Goal: Information Seeking & Learning: Learn about a topic

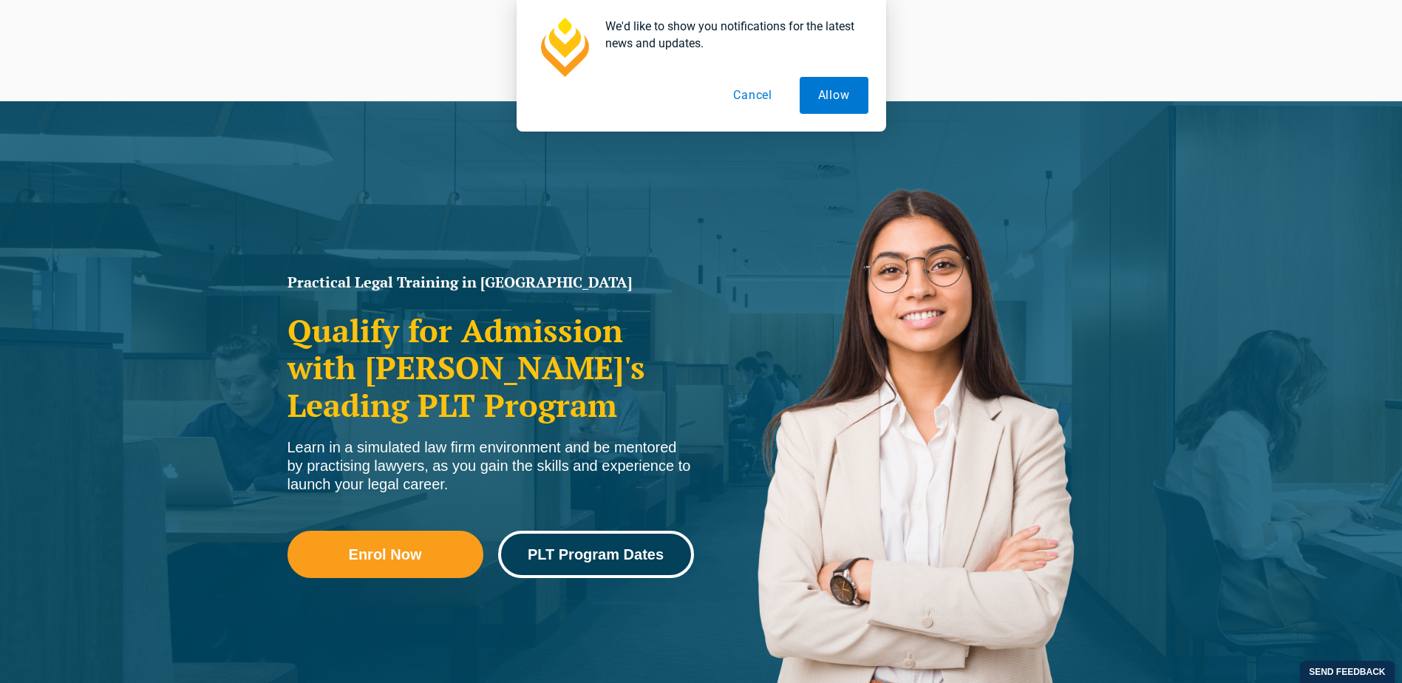
click at [625, 562] on span "PLT Program Dates" at bounding box center [596, 554] width 136 height 15
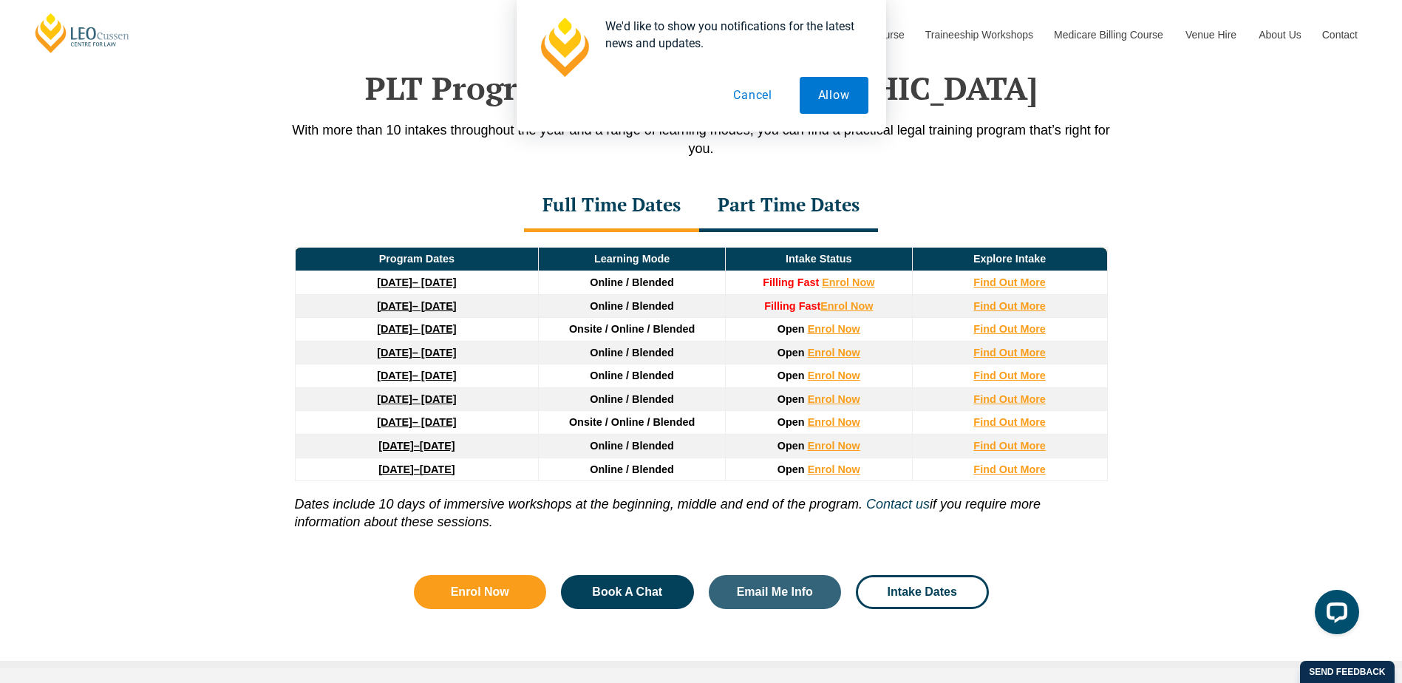
click at [762, 98] on button "Cancel" at bounding box center [753, 95] width 76 height 37
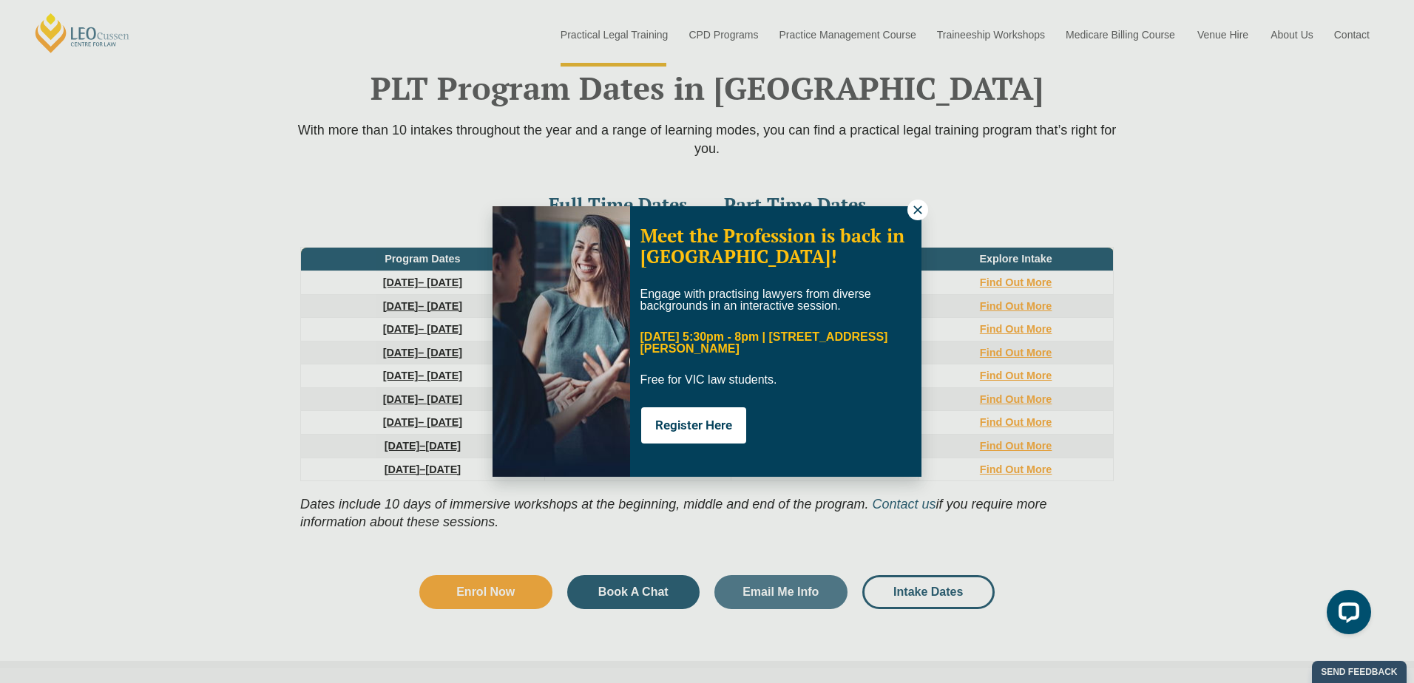
click at [917, 212] on icon at bounding box center [917, 209] width 13 height 13
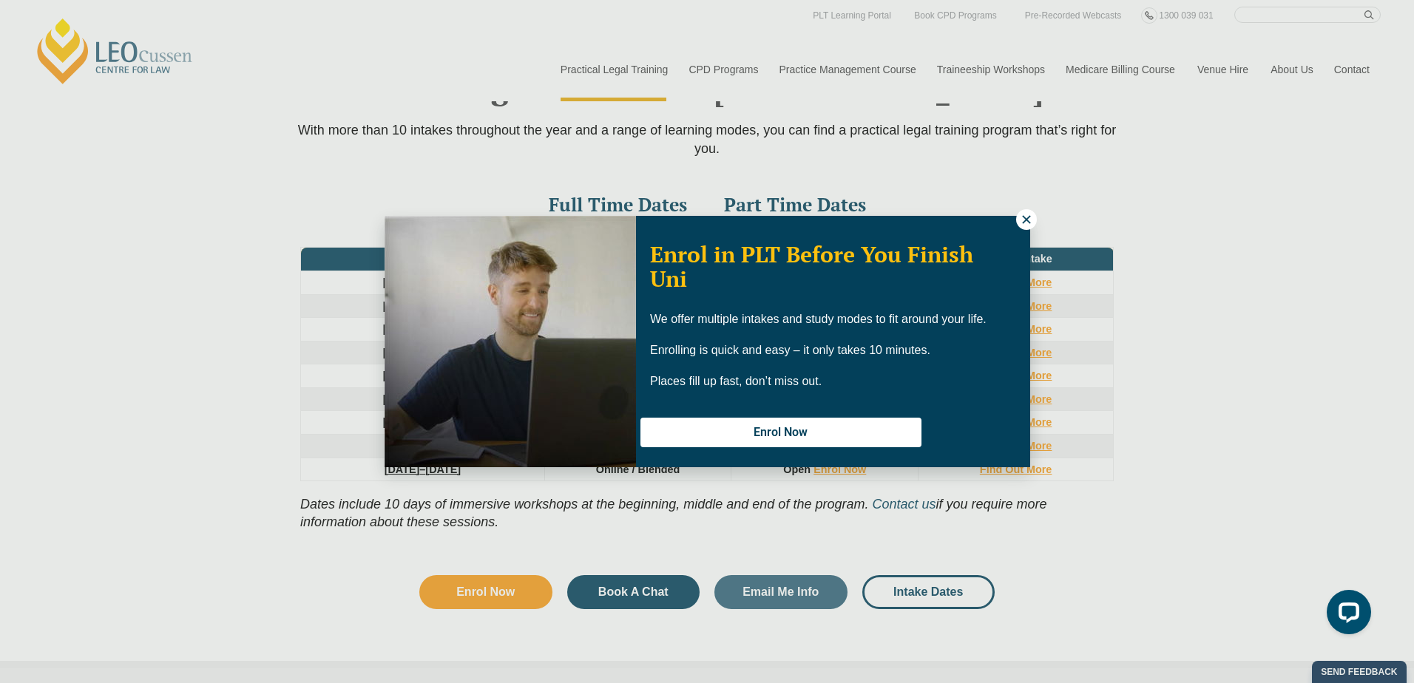
click at [1019, 218] on icon at bounding box center [1025, 219] width 13 height 13
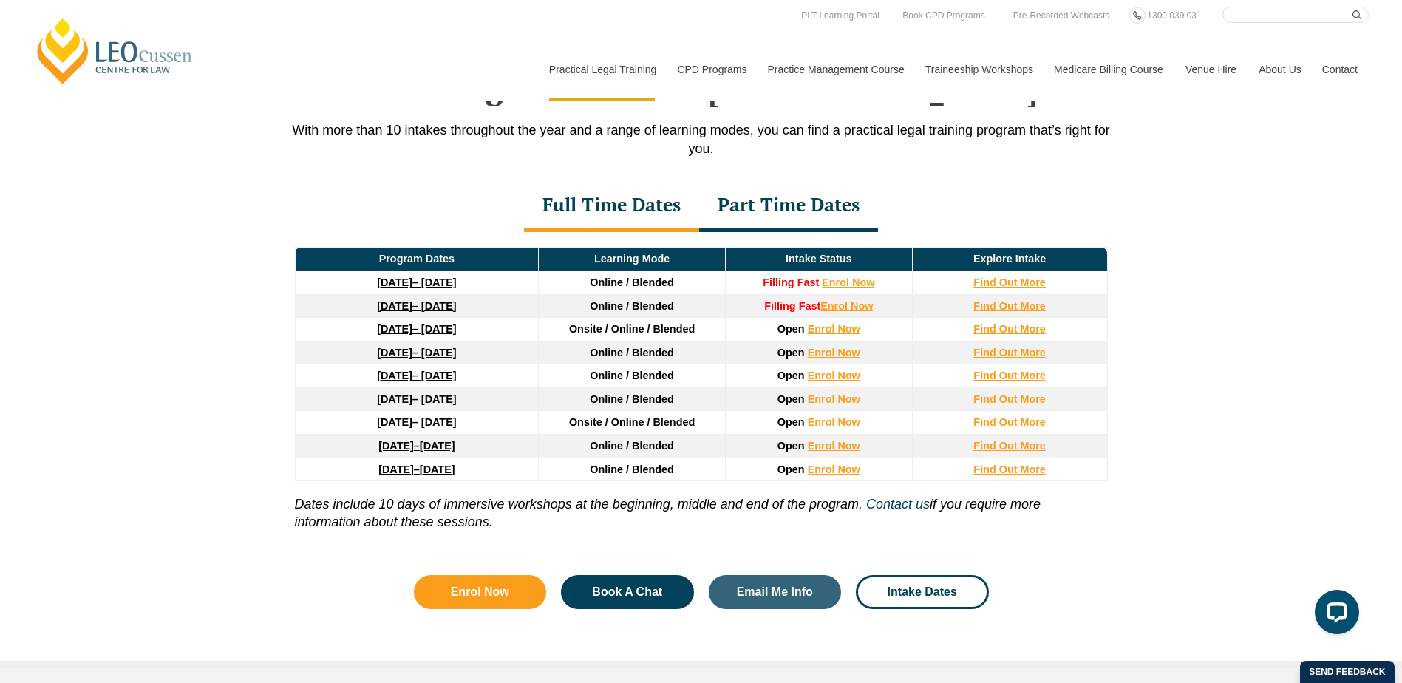
click at [446, 359] on link "16 February 2026 – 3 July 2026" at bounding box center [416, 353] width 79 height 12
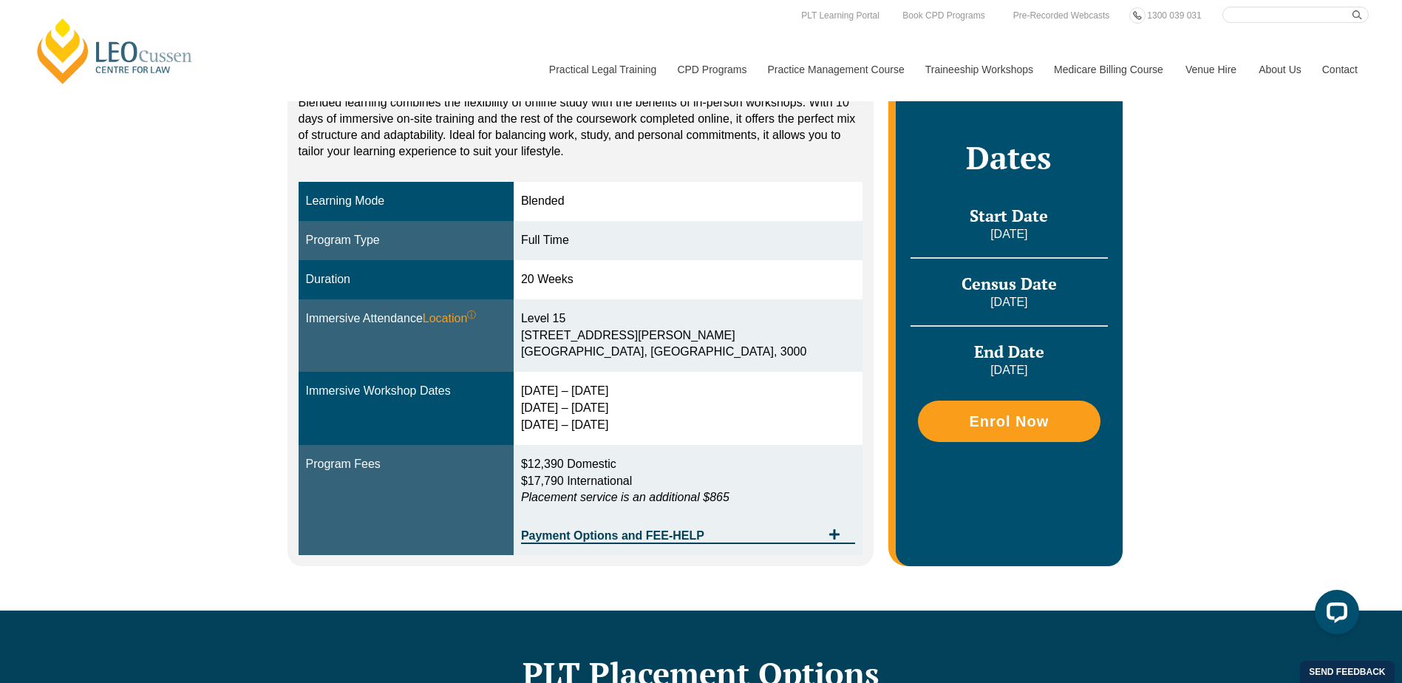
scroll to position [222, 0]
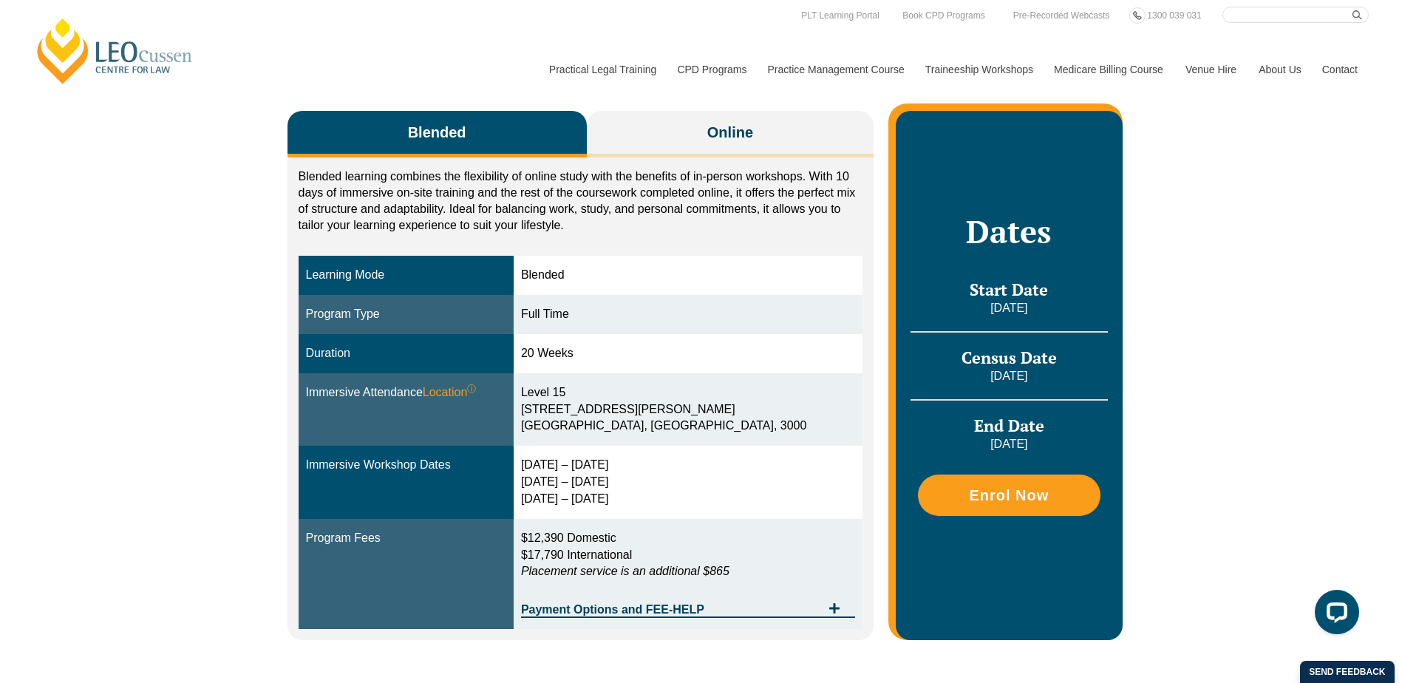
click at [991, 308] on p "16 February 2026" at bounding box center [1009, 308] width 197 height 16
click at [991, 308] on p "[DATE]" at bounding box center [1009, 308] width 197 height 16
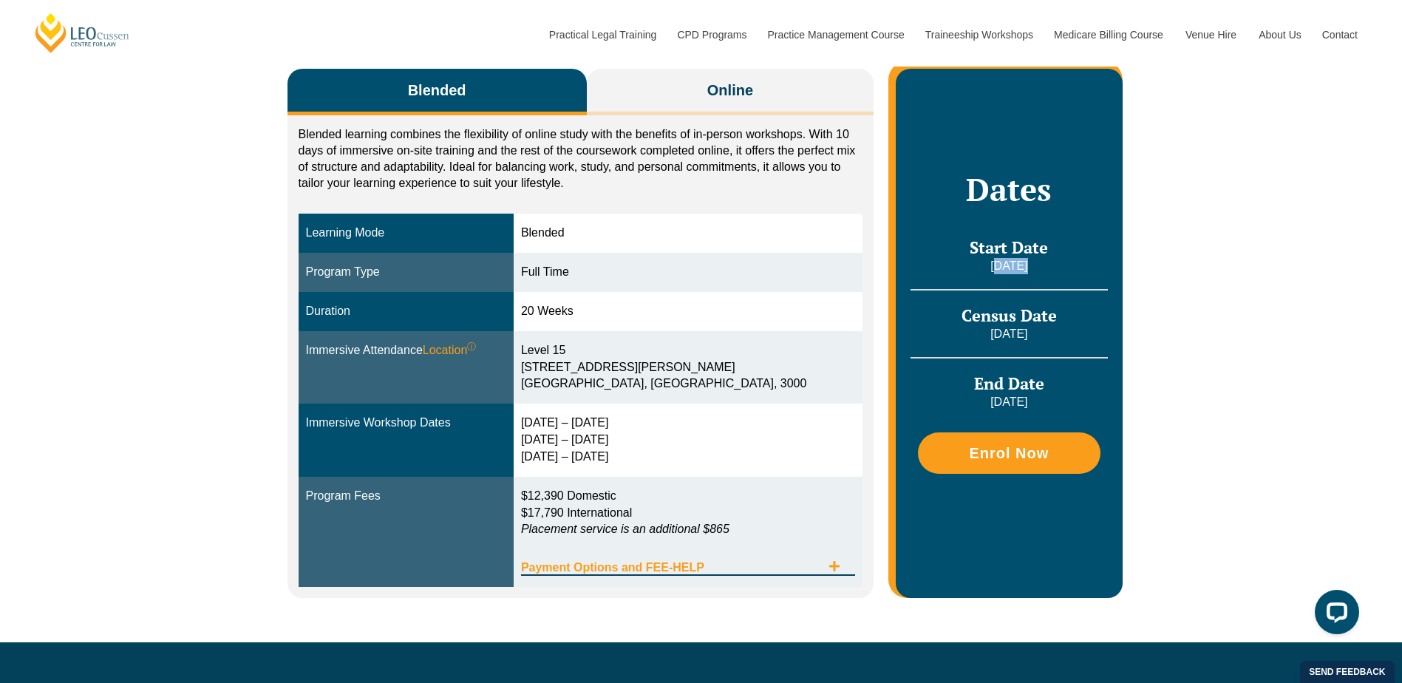
scroll to position [296, 0]
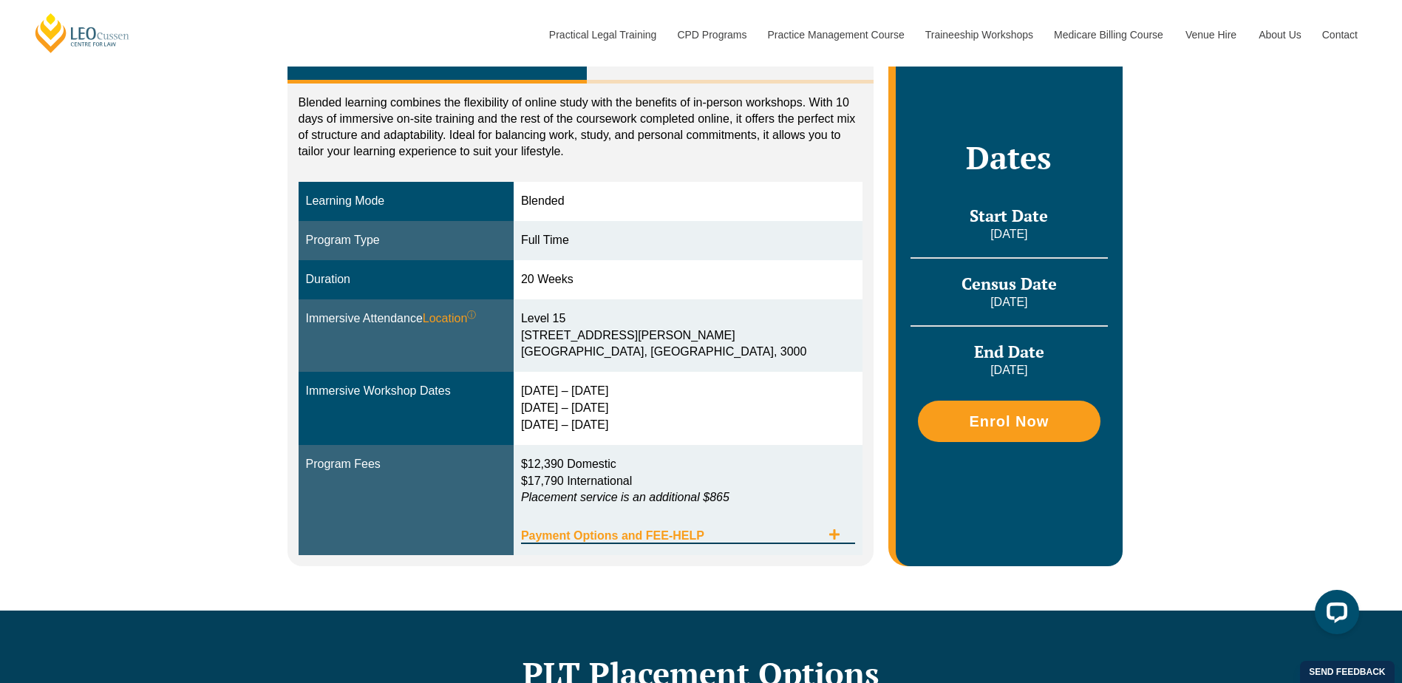
click at [839, 533] on icon "Tabs. Open items with Enter or Space, close with Escape and navigate using the …" at bounding box center [835, 535] width 12 height 12
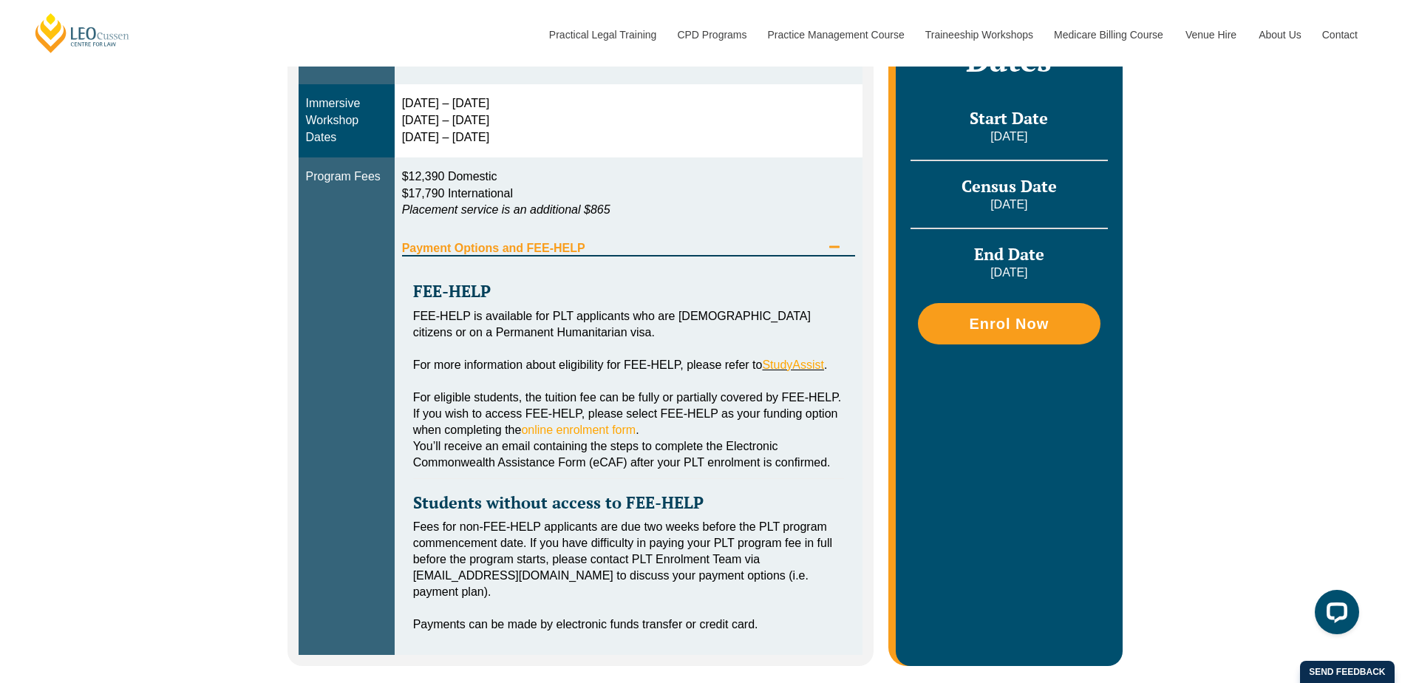
scroll to position [591, 0]
click at [830, 238] on div "Payment Options and FEE-HELP" at bounding box center [629, 240] width 454 height 30
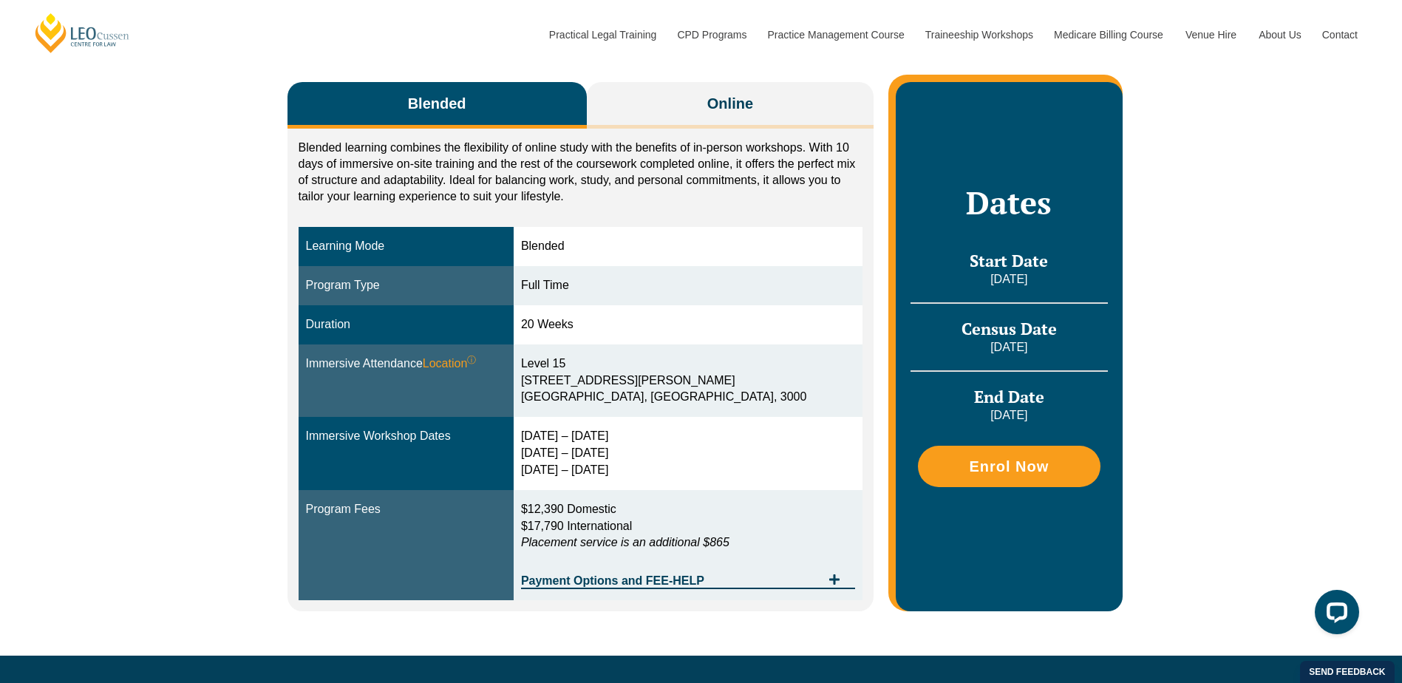
scroll to position [222, 0]
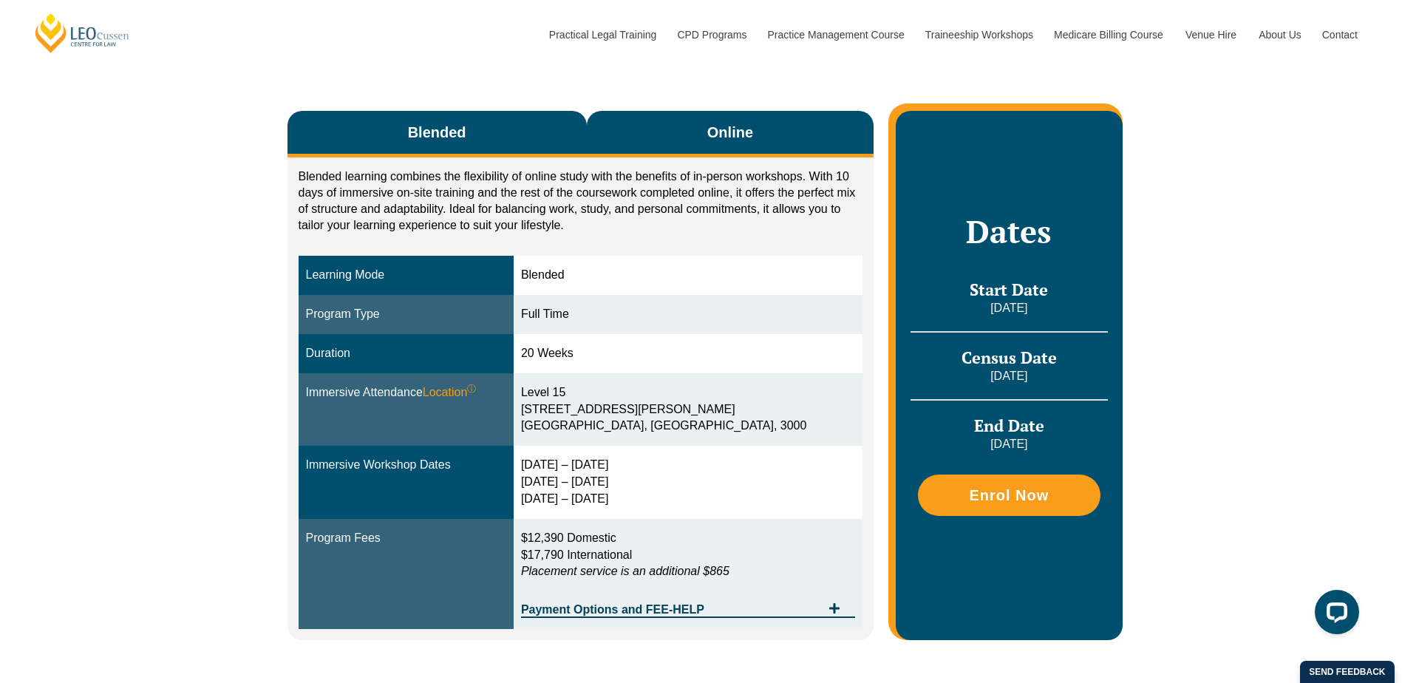
click at [739, 140] on span "Online" at bounding box center [731, 132] width 46 height 21
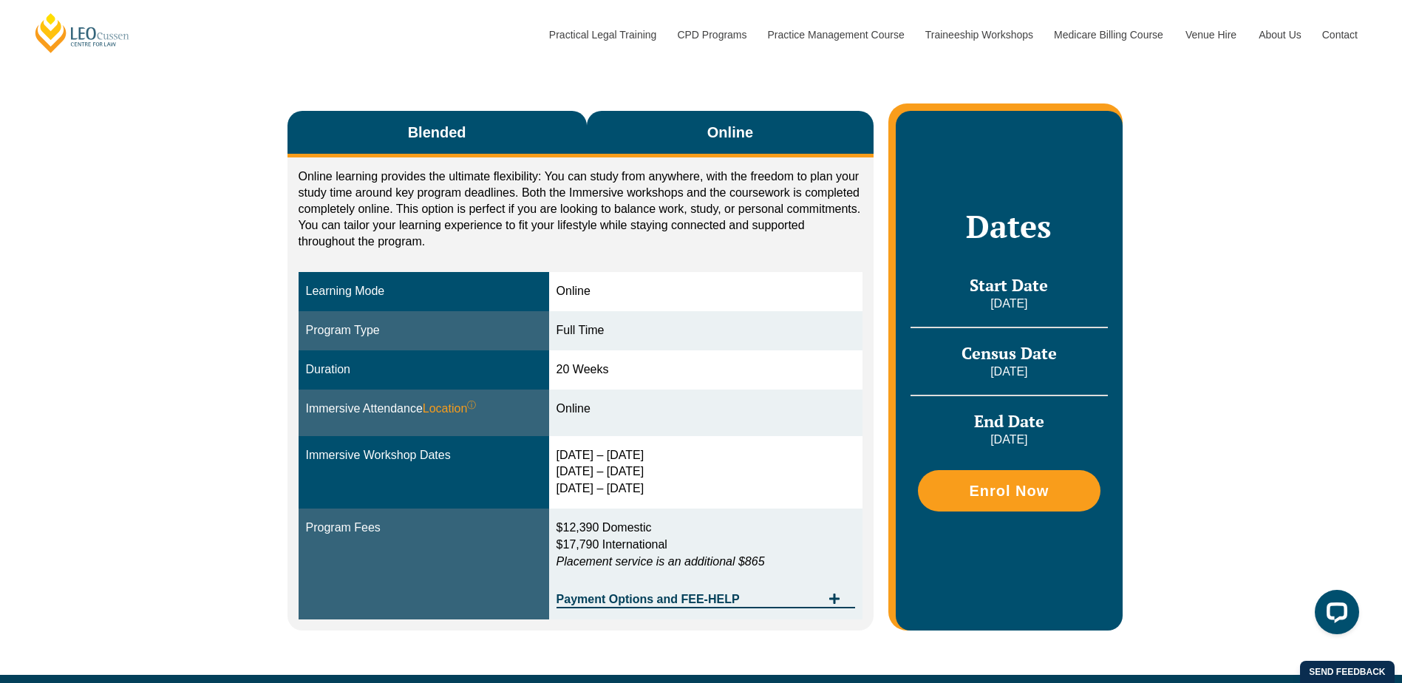
click at [526, 149] on button "Blended" at bounding box center [437, 134] width 299 height 47
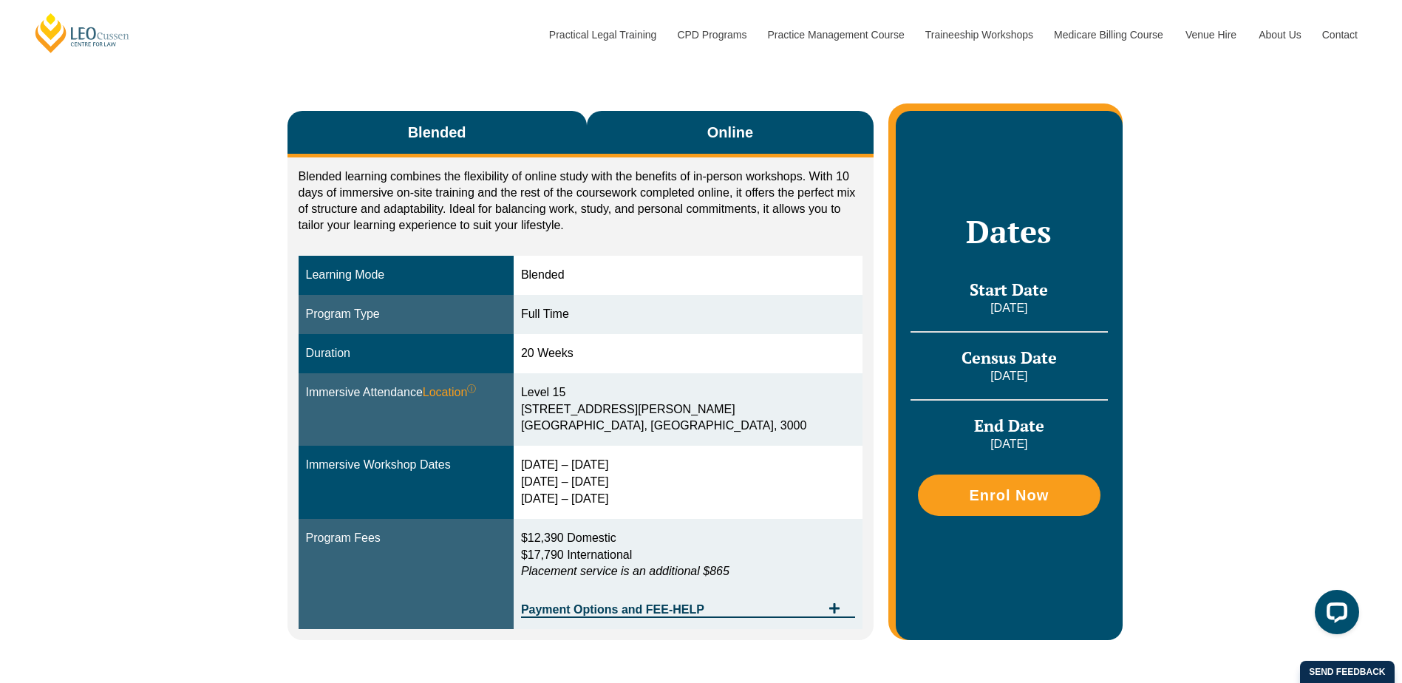
click at [697, 140] on button "Online" at bounding box center [731, 134] width 288 height 47
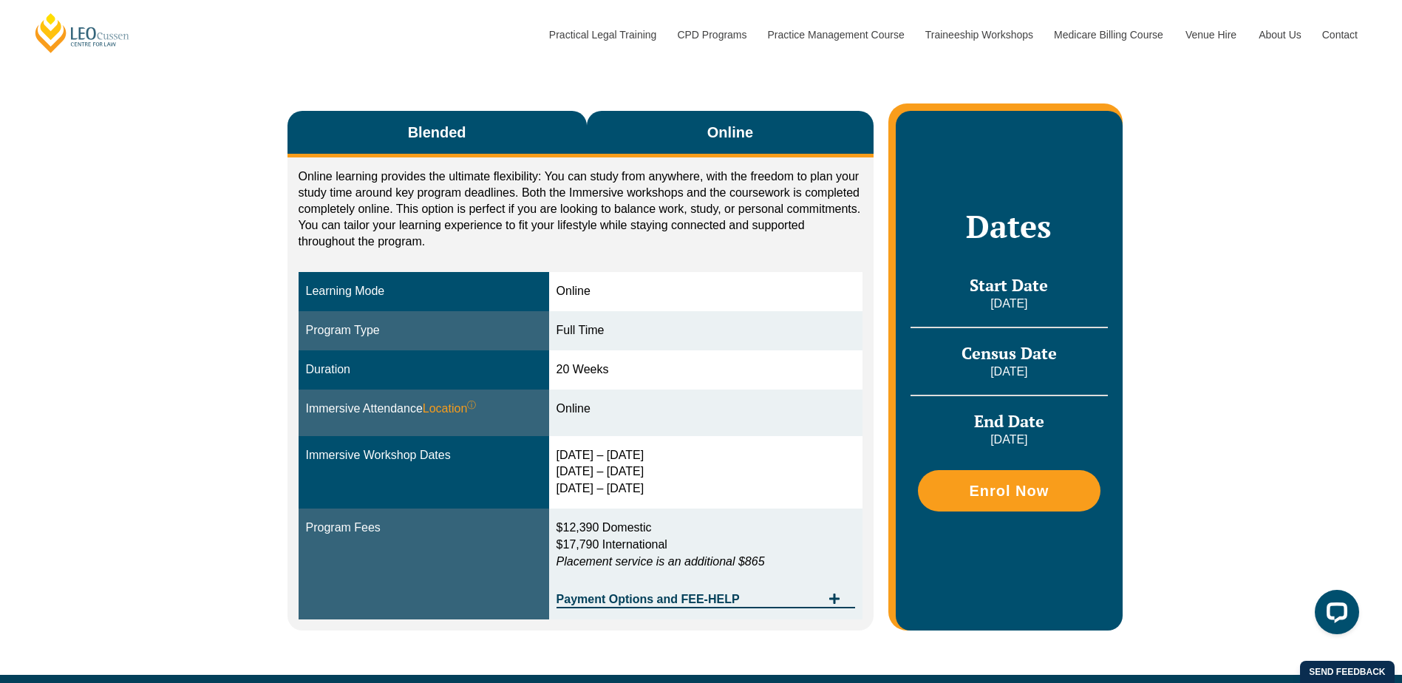
click at [539, 143] on button "Blended" at bounding box center [437, 134] width 299 height 47
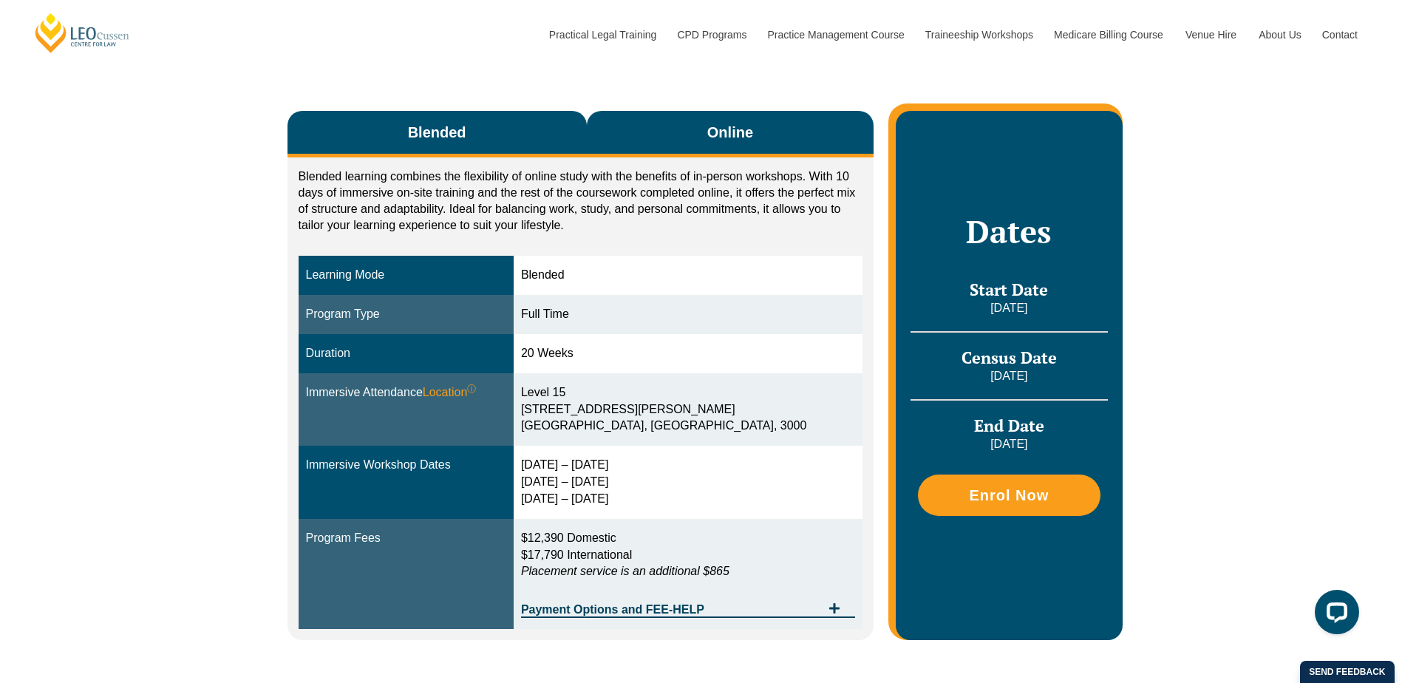
click at [645, 132] on button "Online" at bounding box center [731, 134] width 288 height 47
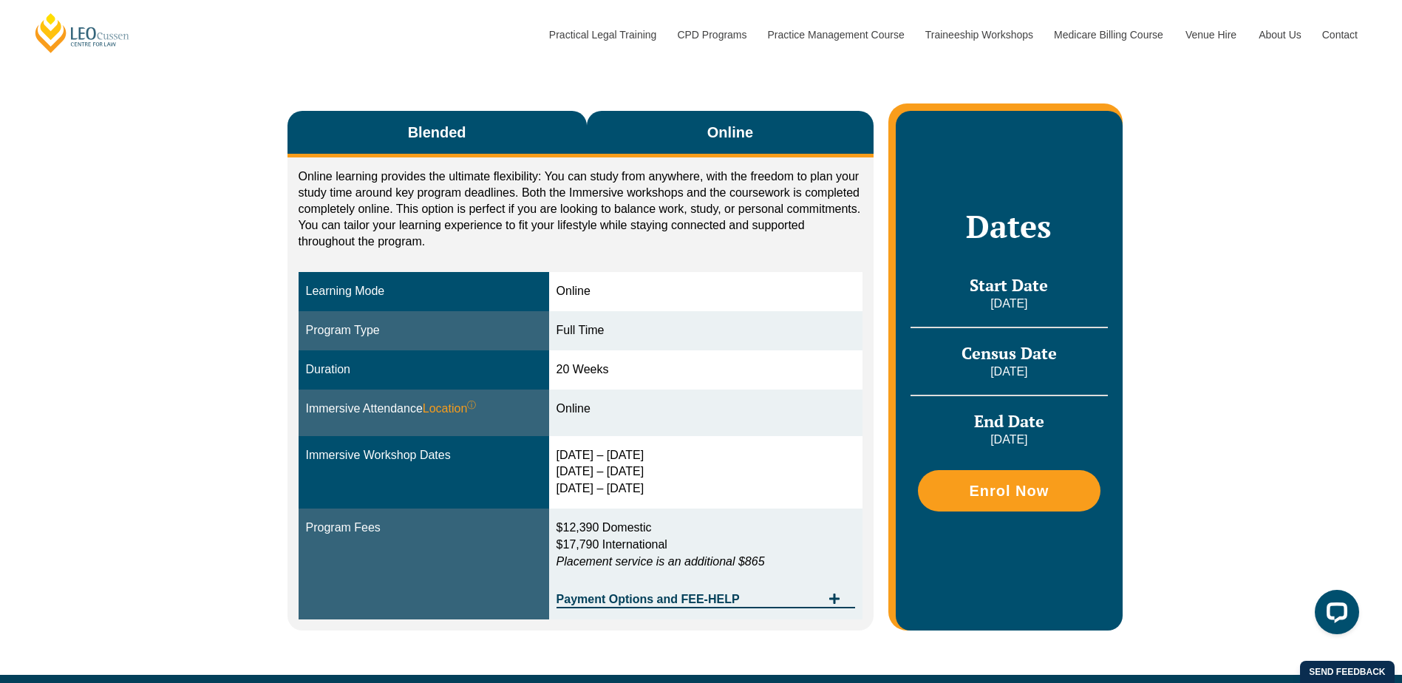
click at [553, 140] on button "Blended" at bounding box center [437, 134] width 299 height 47
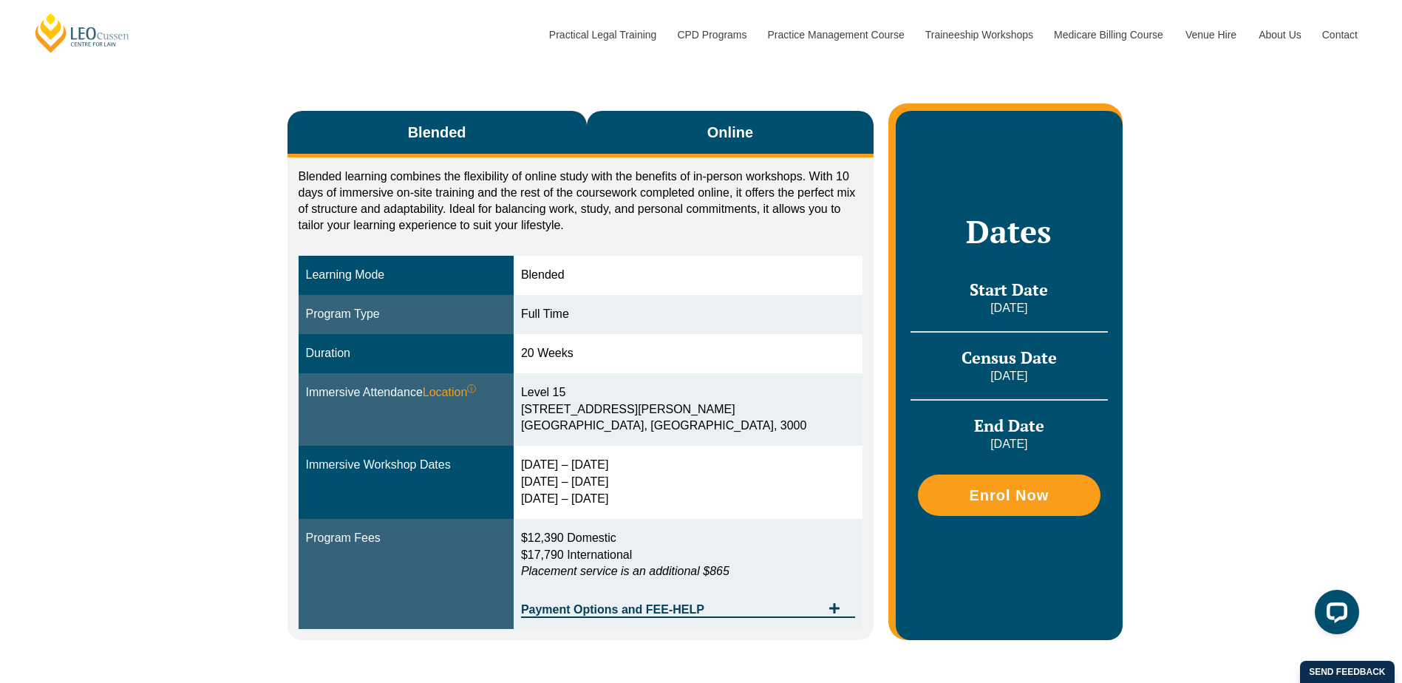
click at [750, 131] on span "Online" at bounding box center [731, 132] width 46 height 21
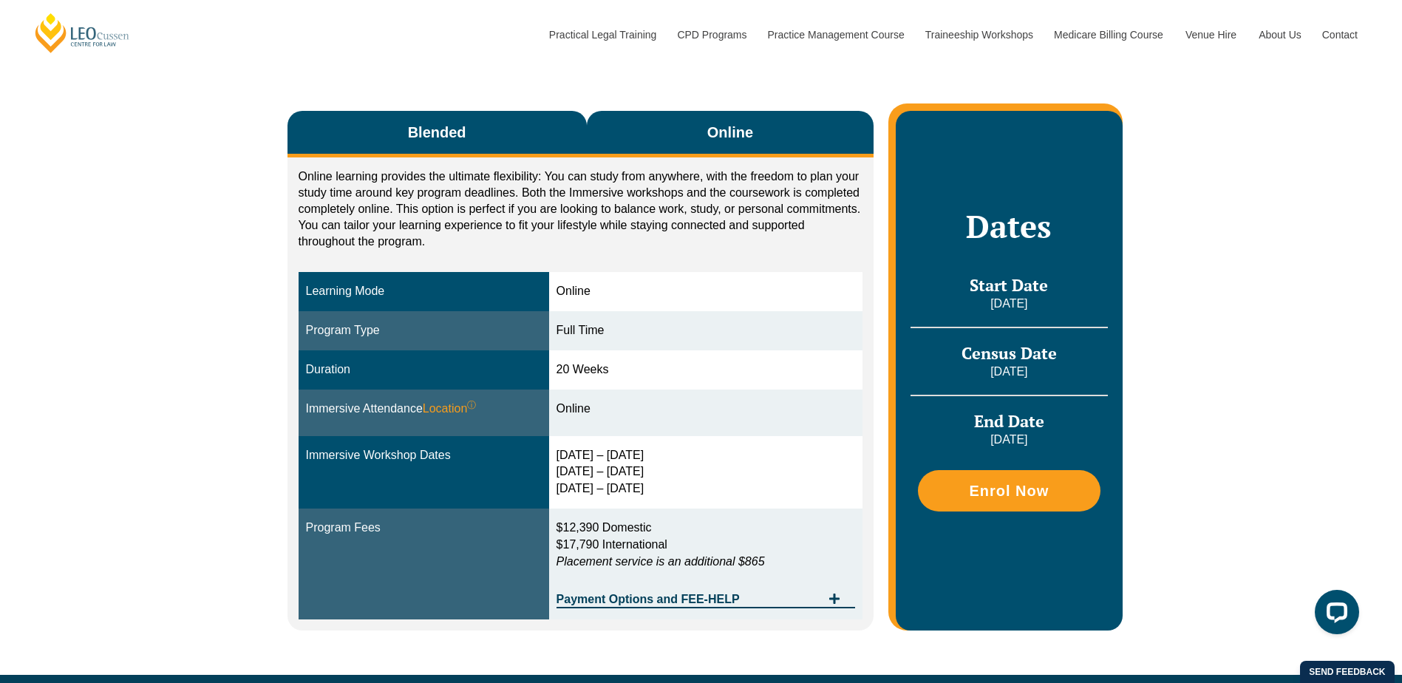
click at [568, 132] on button "Blended" at bounding box center [437, 134] width 299 height 47
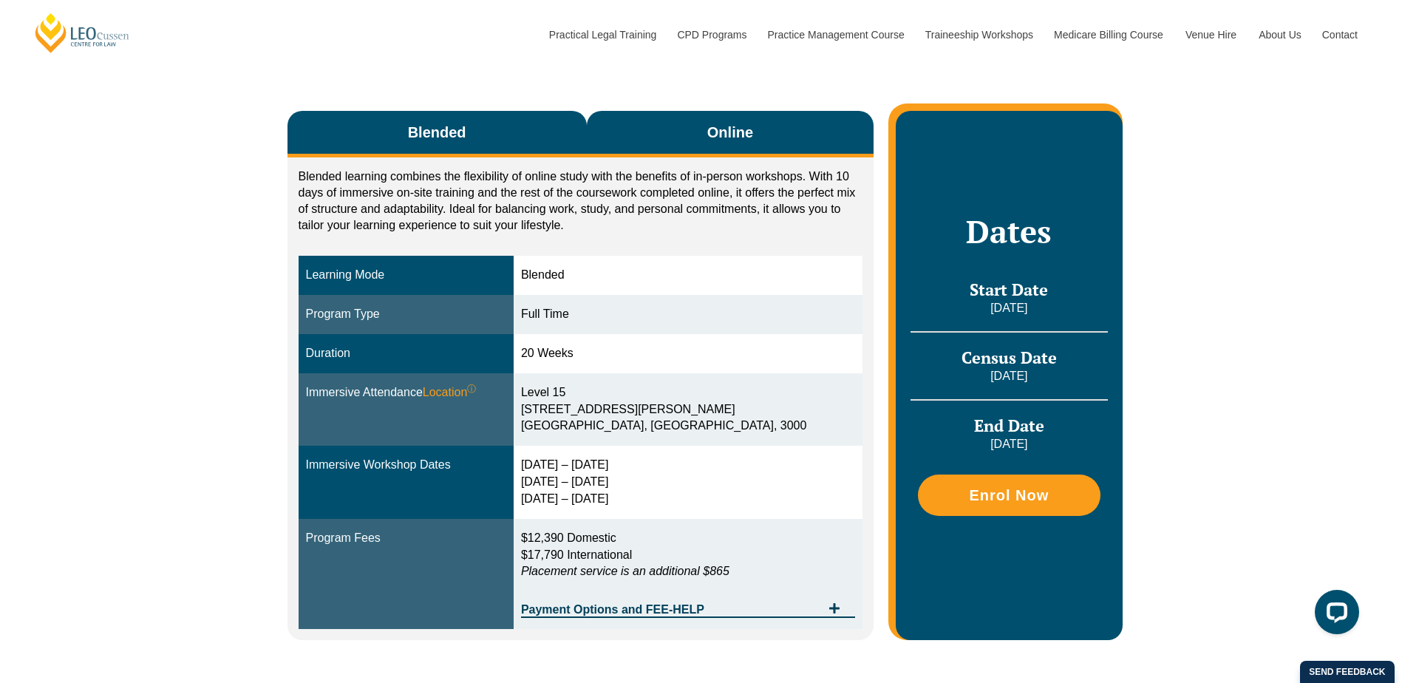
click at [633, 123] on button "Online" at bounding box center [731, 134] width 288 height 47
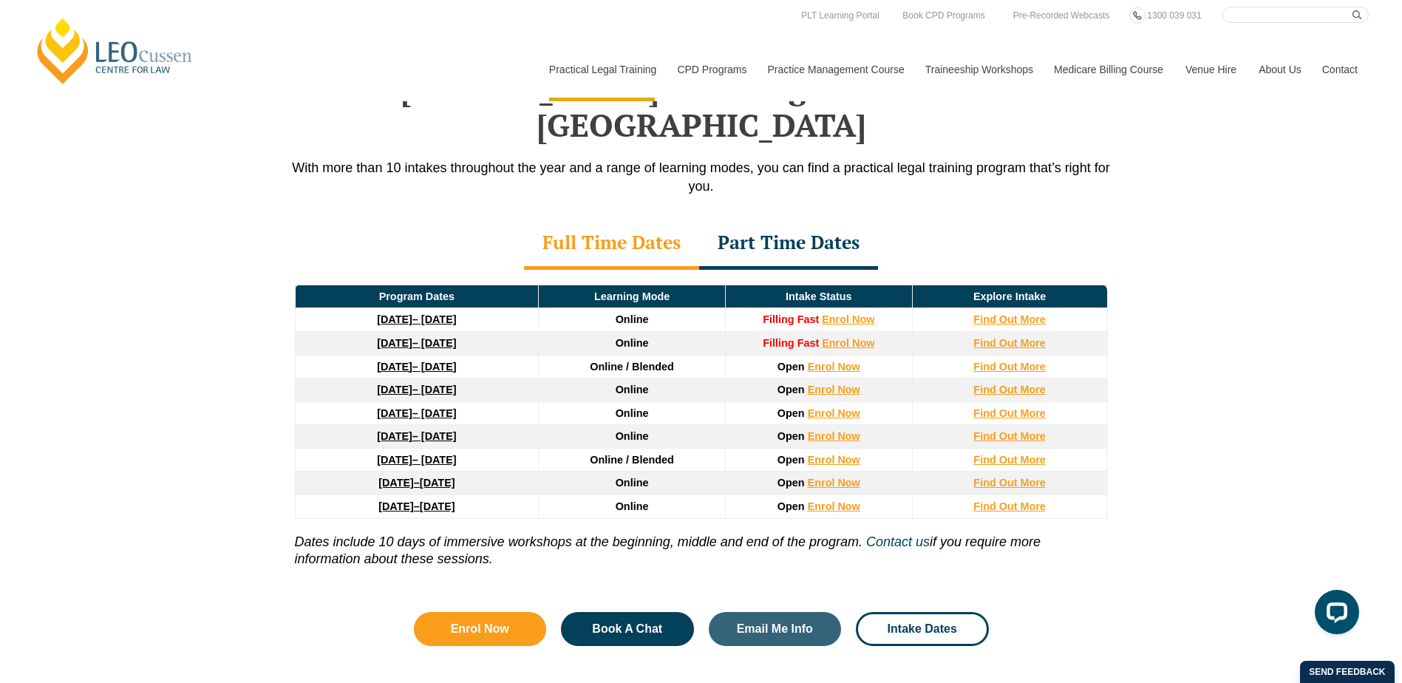
click at [427, 384] on link "[DATE] – [DATE]" at bounding box center [416, 390] width 79 height 12
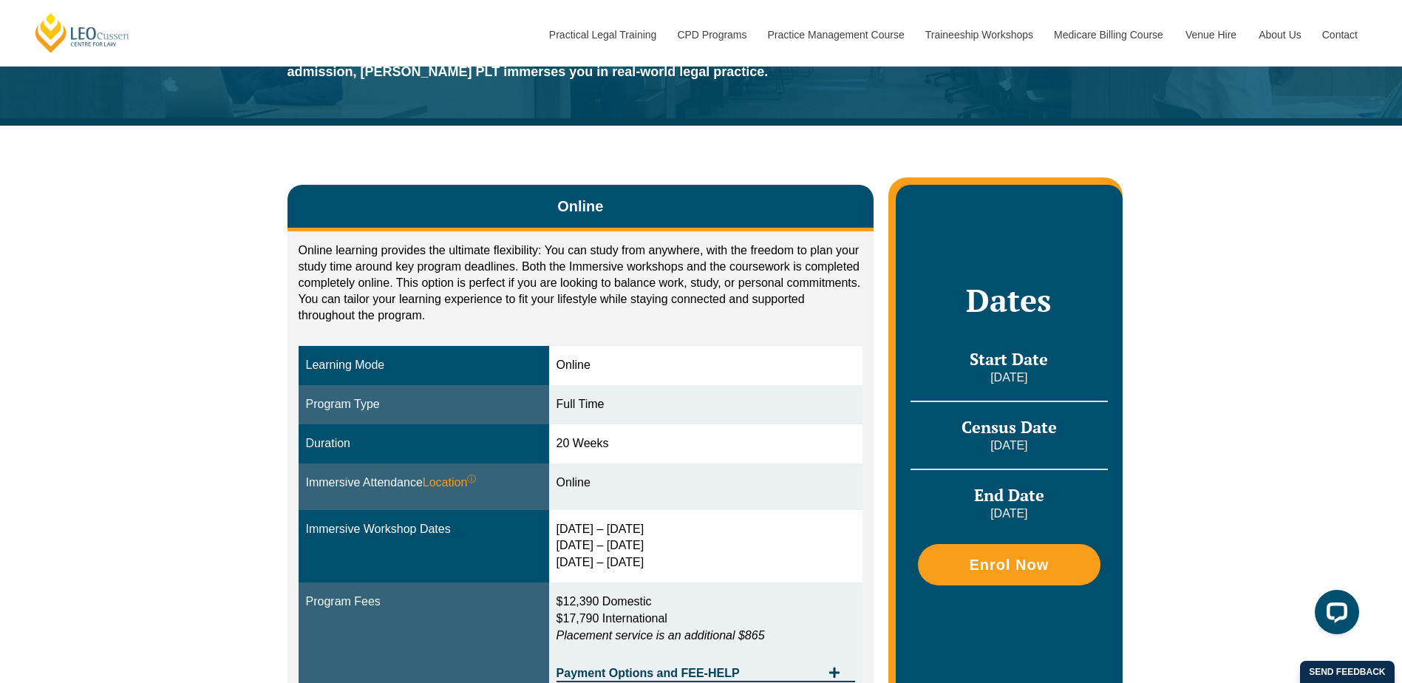
scroll to position [222, 0]
